Goal: Task Accomplishment & Management: Manage account settings

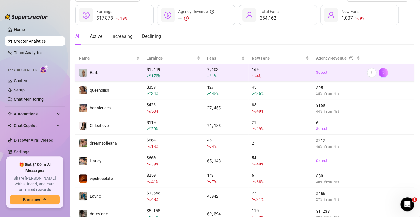
scroll to position [86, 0]
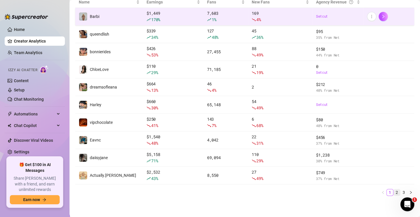
click at [394, 190] on link "2" at bounding box center [397, 192] width 6 height 6
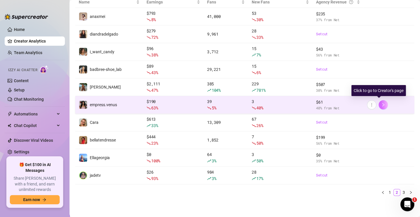
click at [381, 105] on button "button" at bounding box center [382, 104] width 9 height 9
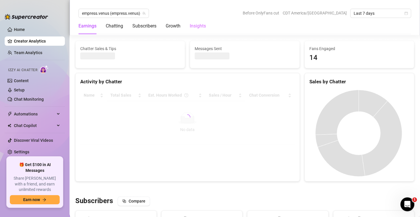
scroll to position [325, 0]
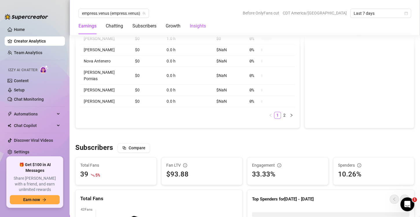
click at [200, 24] on div "Insights" at bounding box center [198, 26] width 16 height 7
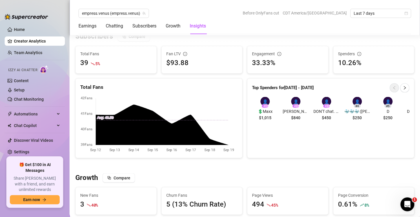
scroll to position [1041, 0]
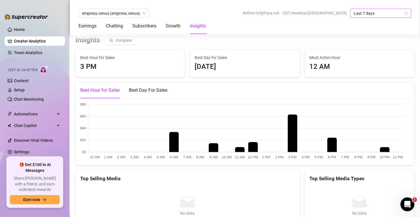
click at [364, 12] on span "Last 7 days" at bounding box center [381, 13] width 54 height 9
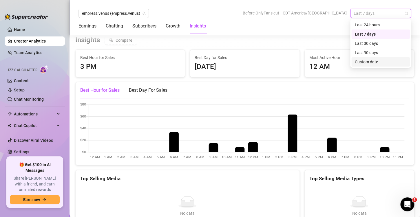
click at [375, 62] on div "Custom date" at bounding box center [381, 62] width 52 height 6
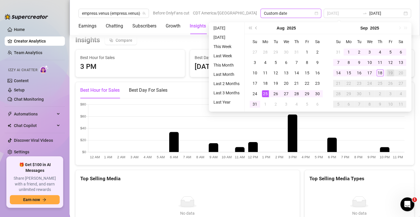
type input "[DATE]"
click at [265, 93] on div "25" at bounding box center [265, 93] width 7 height 7
type input "[DATE]"
click at [338, 64] on div "7" at bounding box center [338, 62] width 7 height 7
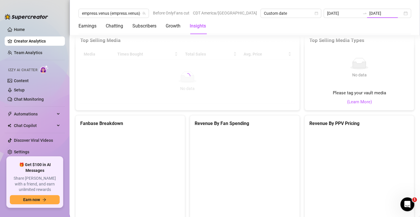
type input "[DATE]"
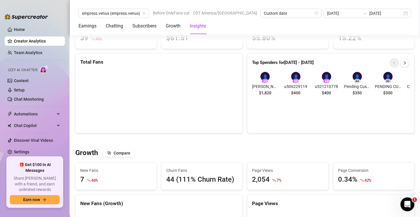
scroll to position [429, 0]
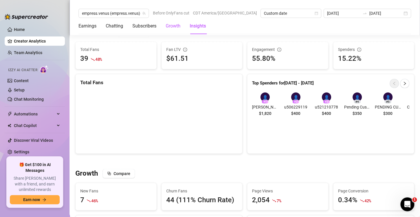
click at [167, 28] on div "Growth" at bounding box center [173, 26] width 15 height 7
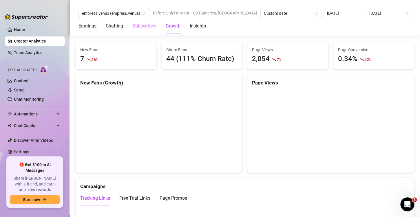
scroll to position [570, 0]
click at [138, 27] on div "Subscribers" at bounding box center [144, 26] width 24 height 7
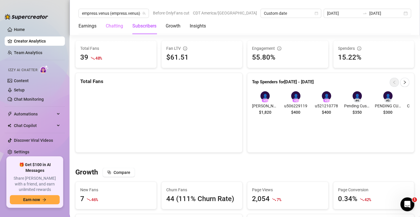
click at [111, 31] on div "Chatting" at bounding box center [114, 26] width 17 height 16
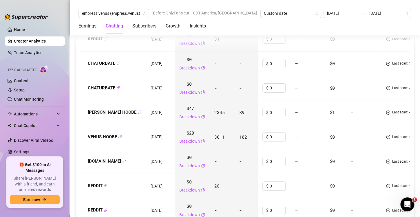
scroll to position [956, 0]
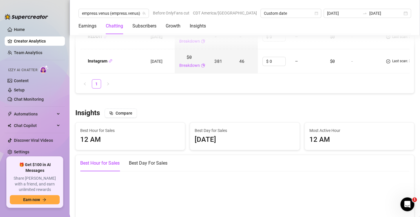
click at [208, 104] on div at bounding box center [244, 101] width 339 height 6
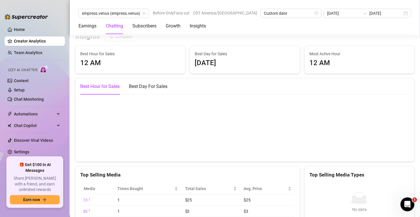
scroll to position [1013, 0]
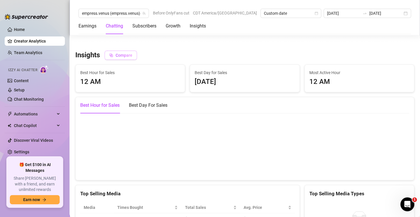
click at [132, 58] on span "Compare" at bounding box center [124, 55] width 17 height 5
click at [163, 58] on span "Disable" at bounding box center [163, 55] width 14 height 5
click at [405, 14] on div "[DATE] [DATE]" at bounding box center [366, 13] width 87 height 9
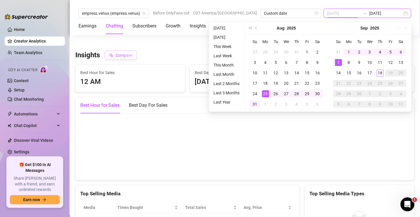
type input "[DATE]"
click at [263, 91] on div "25" at bounding box center [265, 93] width 7 height 7
type input "[DATE]"
click at [339, 71] on div "14" at bounding box center [338, 72] width 7 height 7
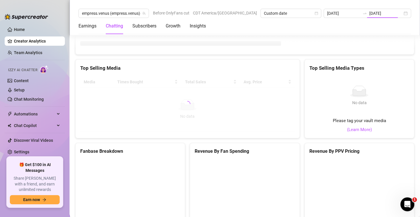
type input "[DATE]"
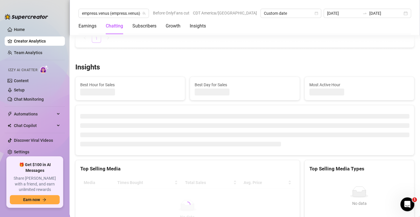
click at [188, 67] on div "Insights" at bounding box center [244, 67] width 339 height 9
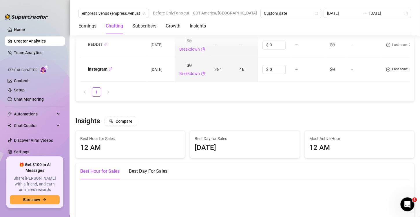
scroll to position [1013, 0]
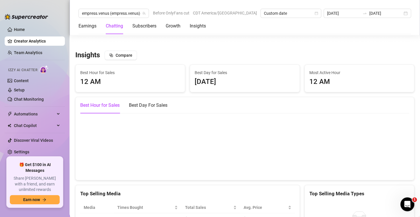
click at [199, 46] on div at bounding box center [244, 43] width 339 height 6
click at [144, 12] on icon "team" at bounding box center [143, 13] width 3 height 3
click at [144, 13] on icon "team" at bounding box center [143, 13] width 3 height 3
click at [112, 15] on span "empress.venus (empress.venus)" at bounding box center [113, 13] width 63 height 9
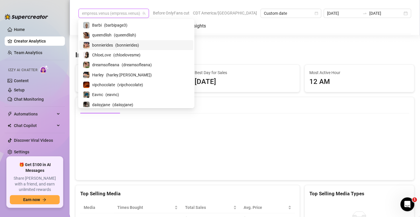
click at [117, 45] on span "( bonnierides )" at bounding box center [127, 45] width 24 height 6
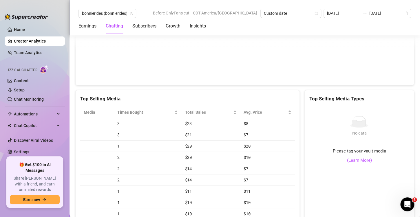
scroll to position [1013, 0]
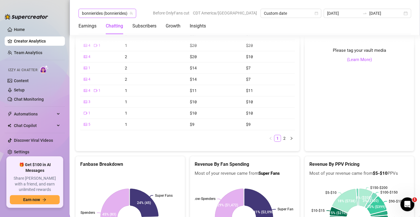
click at [114, 14] on span "bonnierides (bonnierides)" at bounding box center [107, 13] width 51 height 9
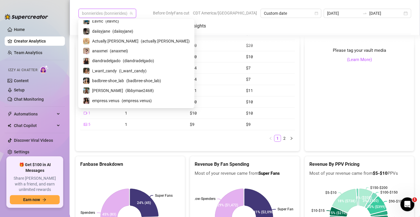
scroll to position [16, 0]
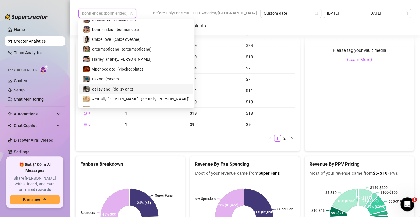
click at [100, 89] on span "daiisyjane" at bounding box center [101, 89] width 18 height 6
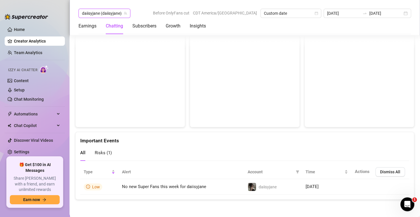
scroll to position [909, 0]
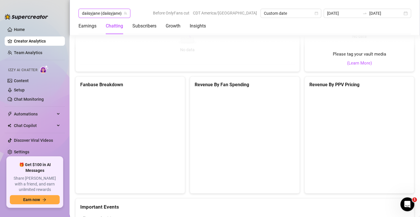
click at [296, 58] on div "Media Times Bought Total Sales Avg. Price No data No data" at bounding box center [188, 37] width 224 height 64
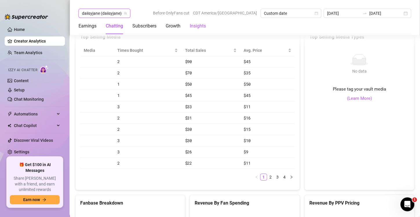
click at [193, 26] on div "Insights" at bounding box center [198, 26] width 16 height 7
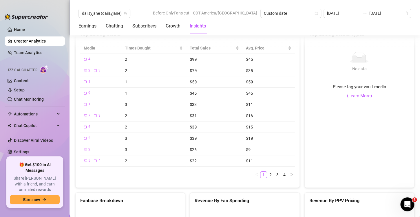
scroll to position [866, 0]
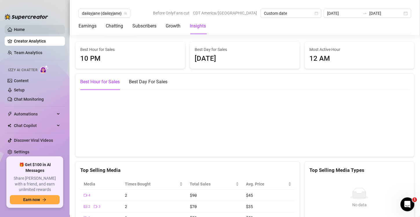
click at [21, 27] on link "Home" at bounding box center [19, 29] width 11 height 5
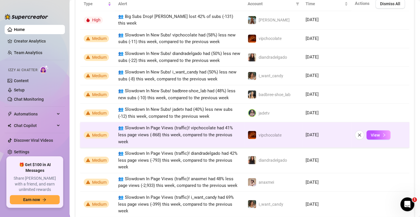
scroll to position [482, 0]
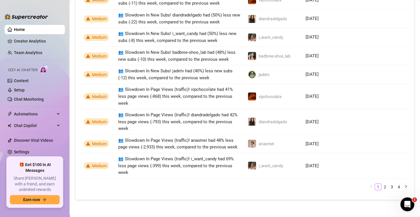
click at [404, 188] on icon "right" at bounding box center [405, 186] width 3 height 3
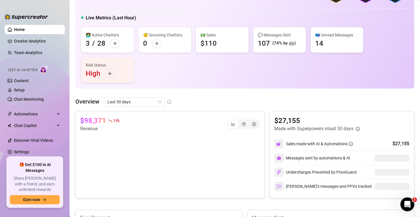
scroll to position [0, 0]
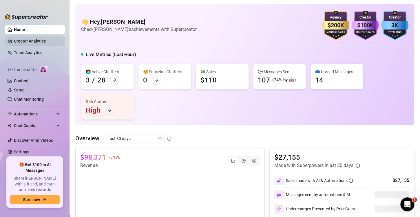
click at [42, 41] on link "Creator Analytics" at bounding box center [37, 40] width 46 height 9
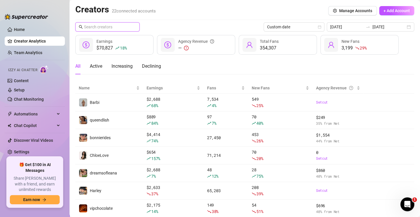
click at [91, 30] on input "text" at bounding box center [107, 27] width 47 height 6
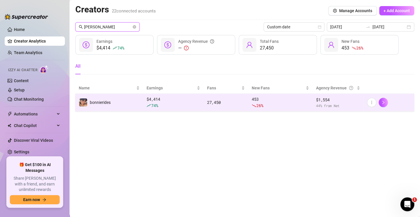
type input "[PERSON_NAME]"
click at [163, 110] on td "$ 4,414 74 %" at bounding box center [173, 103] width 61 height 18
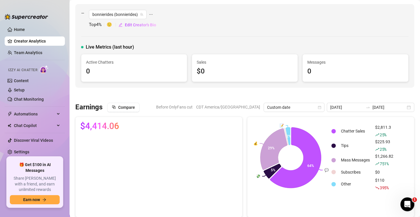
click at [225, 137] on canvas at bounding box center [157, 174] width 155 height 77
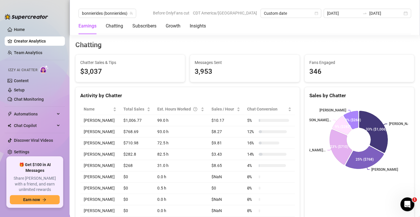
scroll to position [195, 0]
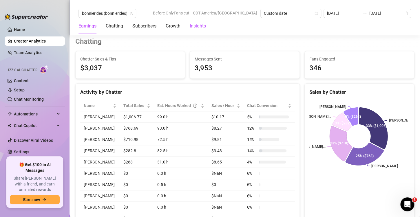
click at [195, 27] on div "Insights" at bounding box center [198, 26] width 16 height 7
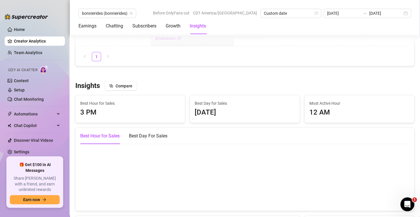
scroll to position [841, 0]
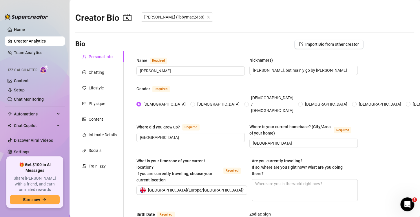
radio input "true"
type input "[DATE]"
click at [91, 74] on div "Chatting" at bounding box center [97, 72] width 16 height 6
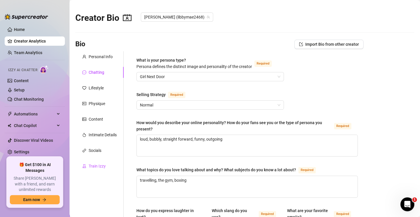
click at [99, 165] on div "Train Izzy" at bounding box center [97, 166] width 17 height 6
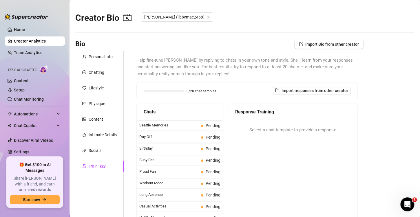
scroll to position [463, 0]
click at [103, 73] on div "Chatting" at bounding box center [97, 72] width 16 height 6
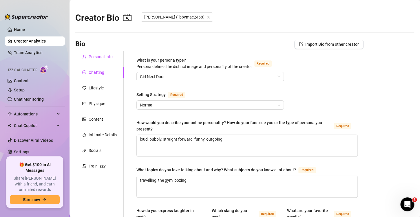
click at [100, 54] on div "Personal Info" at bounding box center [101, 57] width 24 height 6
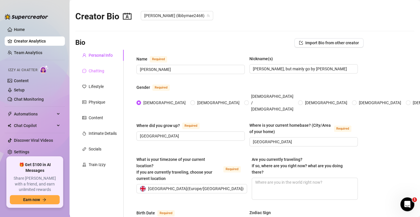
scroll to position [0, 0]
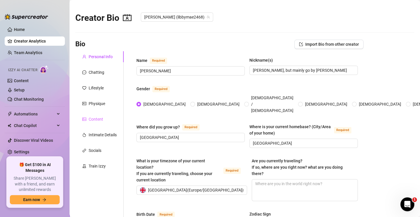
click at [104, 123] on div "Content" at bounding box center [99, 119] width 48 height 11
